Goal: Transaction & Acquisition: Purchase product/service

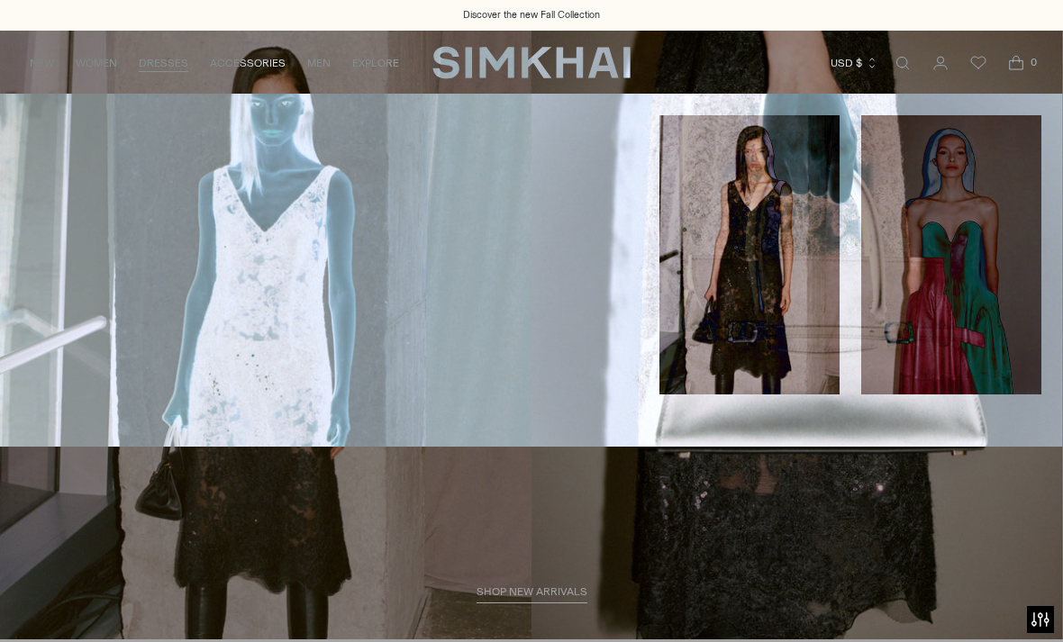
click at [29, 166] on link "Midi" at bounding box center [33, 165] width 23 height 13
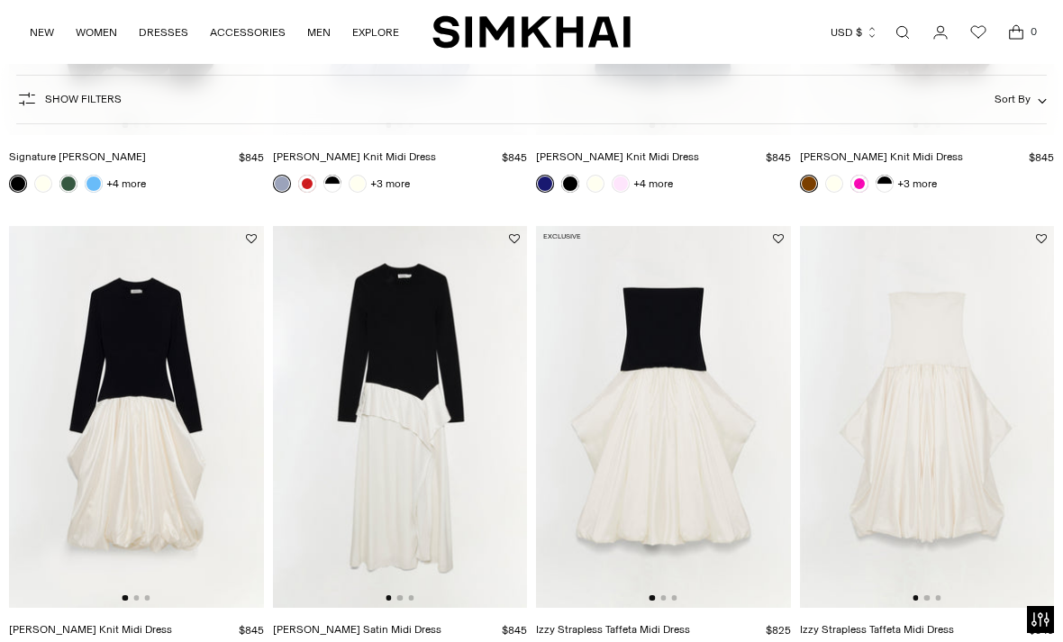
scroll to position [964, 0]
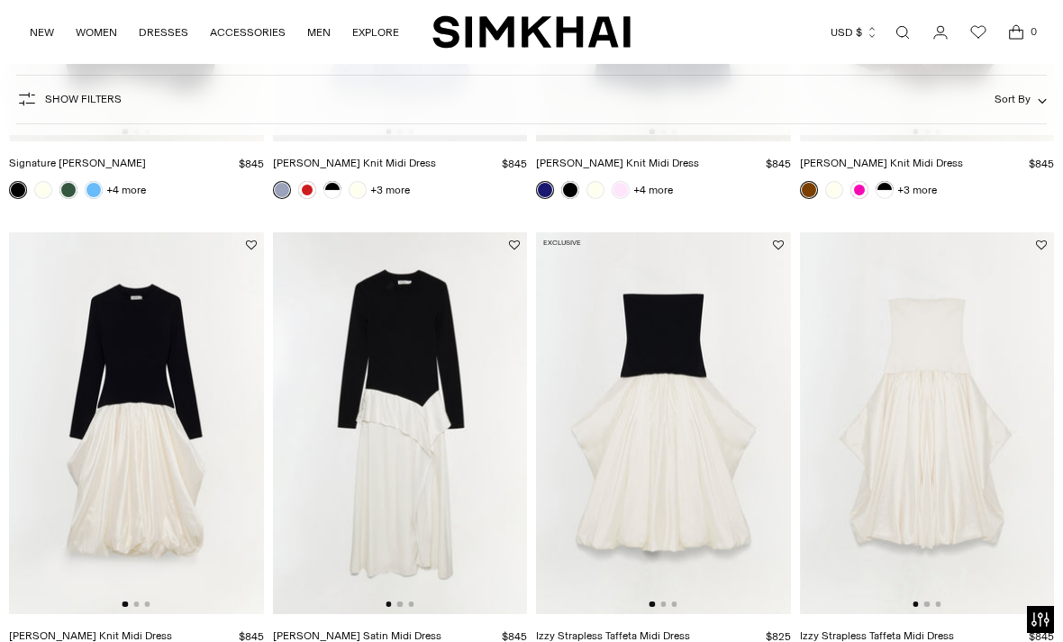
click at [409, 602] on img at bounding box center [400, 423] width 255 height 382
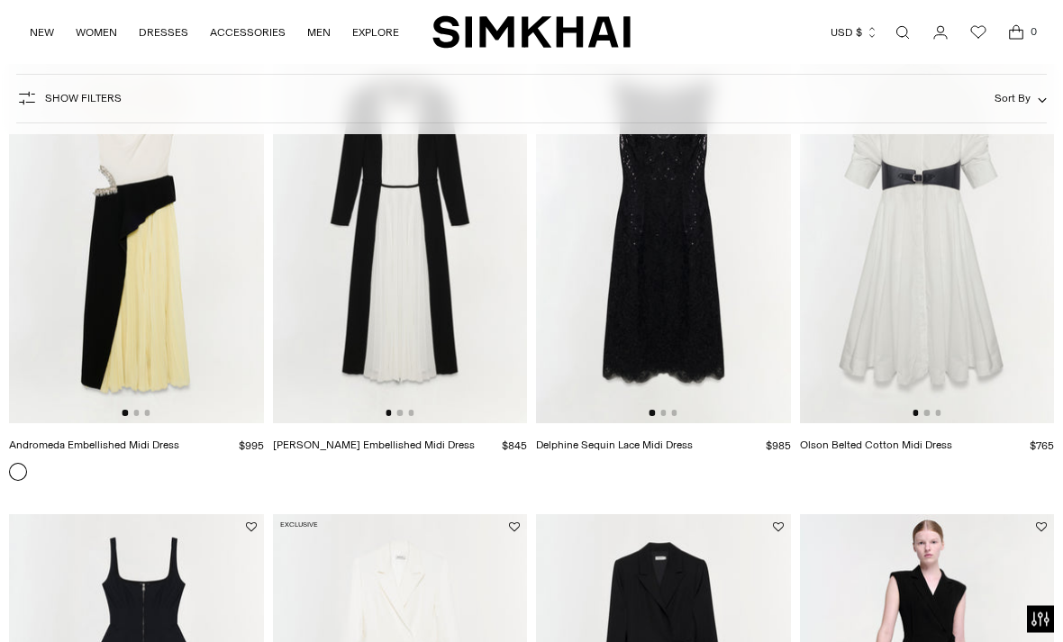
scroll to position [2100, 0]
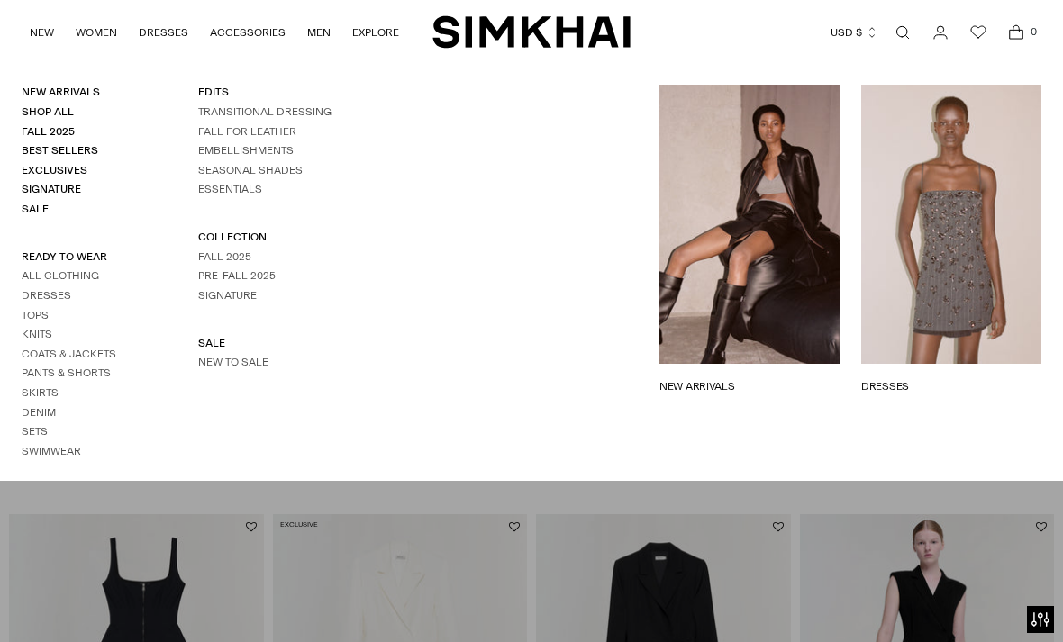
click at [51, 151] on link "Best Sellers" at bounding box center [60, 150] width 77 height 13
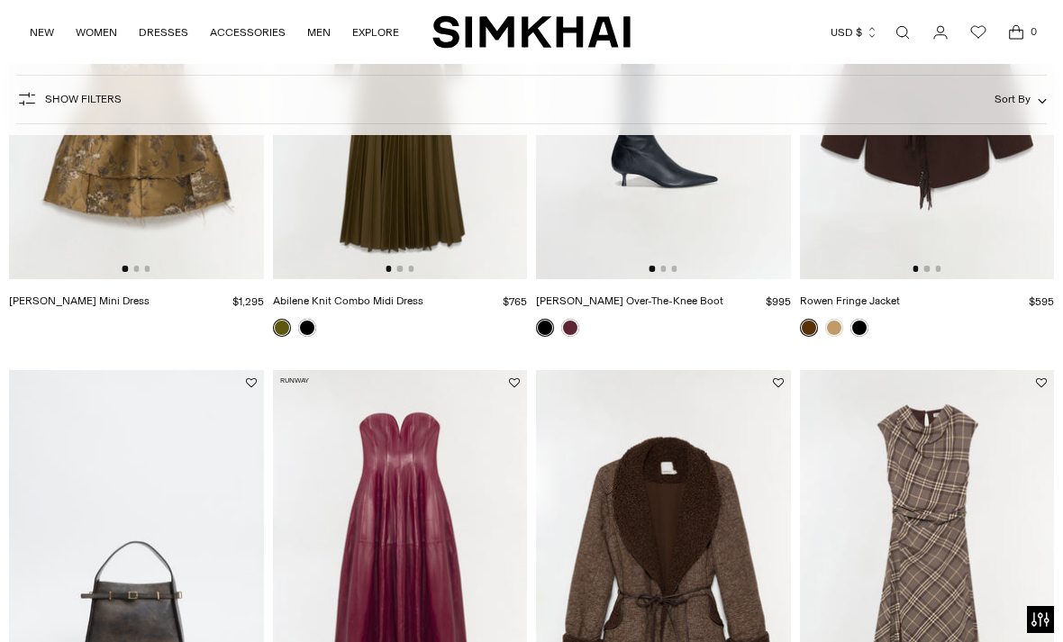
scroll to position [353, 0]
